Goal: Information Seeking & Learning: Understand process/instructions

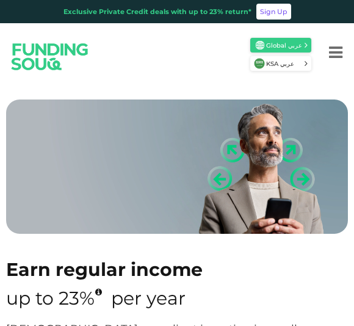
click at [347, 48] on button "Menu" at bounding box center [336, 52] width 37 height 49
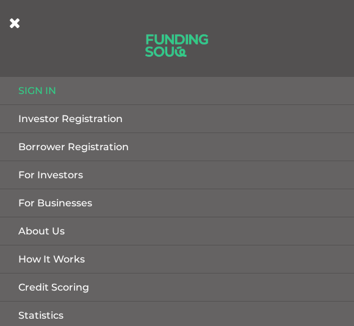
click at [64, 176] on link "For Investors" at bounding box center [177, 174] width 354 height 27
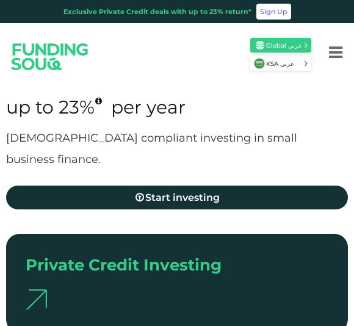
type tc-range-slider "4"
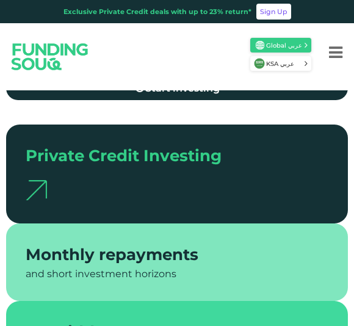
scroll to position [294, 0]
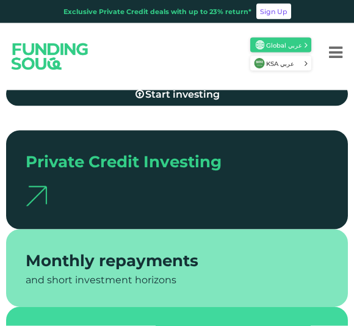
click at [165, 150] on div "Private Credit Investing" at bounding box center [162, 162] width 272 height 24
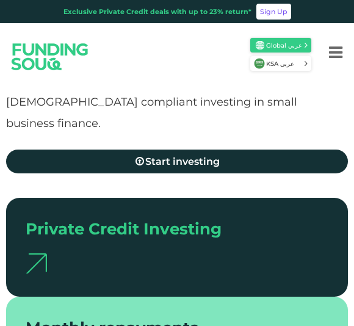
scroll to position [211, 0]
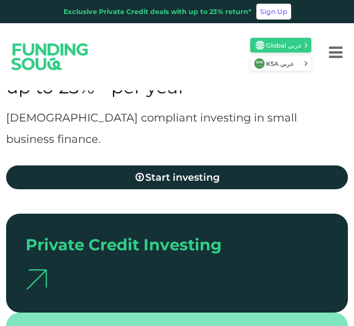
click at [211, 172] on span "Start investing" at bounding box center [182, 178] width 75 height 12
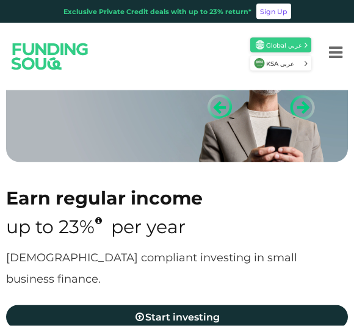
type tc-range-slider "4"
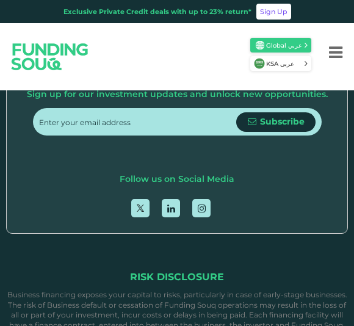
scroll to position [1258, 0]
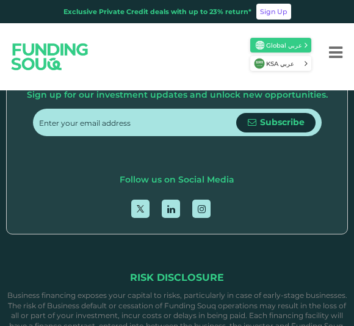
click at [340, 49] on icon "Menu" at bounding box center [335, 53] width 13 height 16
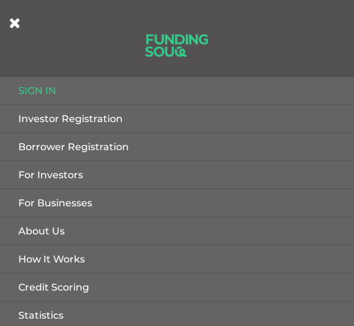
click at [70, 260] on link "How It Works" at bounding box center [177, 259] width 354 height 27
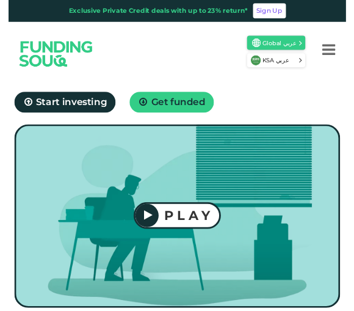
scroll to position [118, 0]
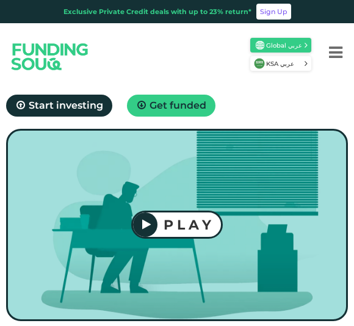
click at [155, 228] on div at bounding box center [145, 225] width 24 height 24
